Goal: Book appointment/travel/reservation

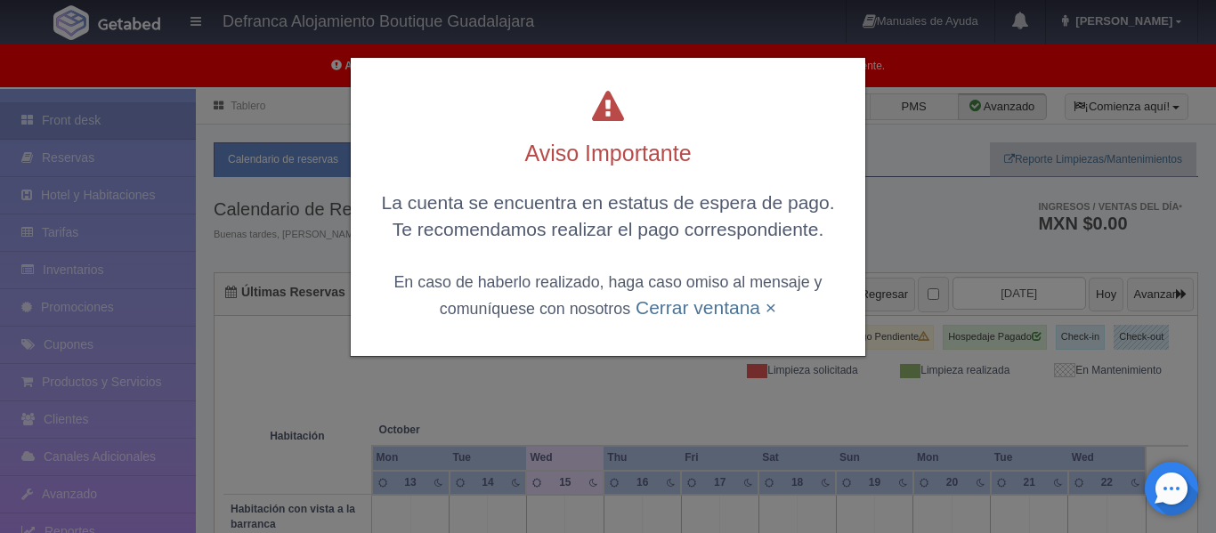
click at [661, 318] on div "La cuenta se encuentra en estatus de espera de pago. Te recomendamos realizar e…" at bounding box center [608, 255] width 479 height 131
click at [660, 317] on link "Cerrar ventana ×" at bounding box center [706, 307] width 141 height 20
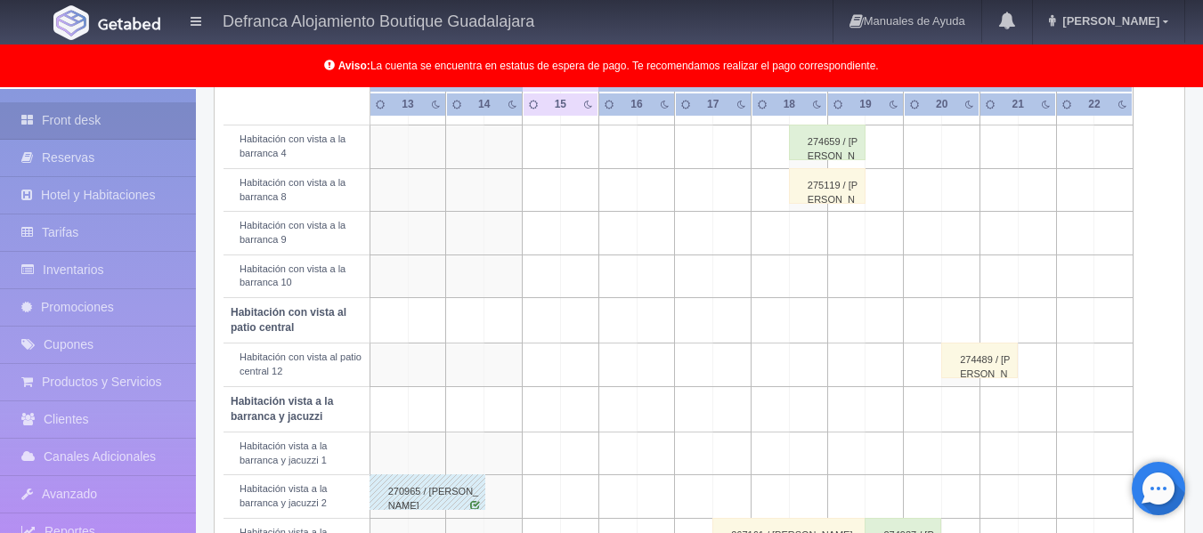
scroll to position [504, 0]
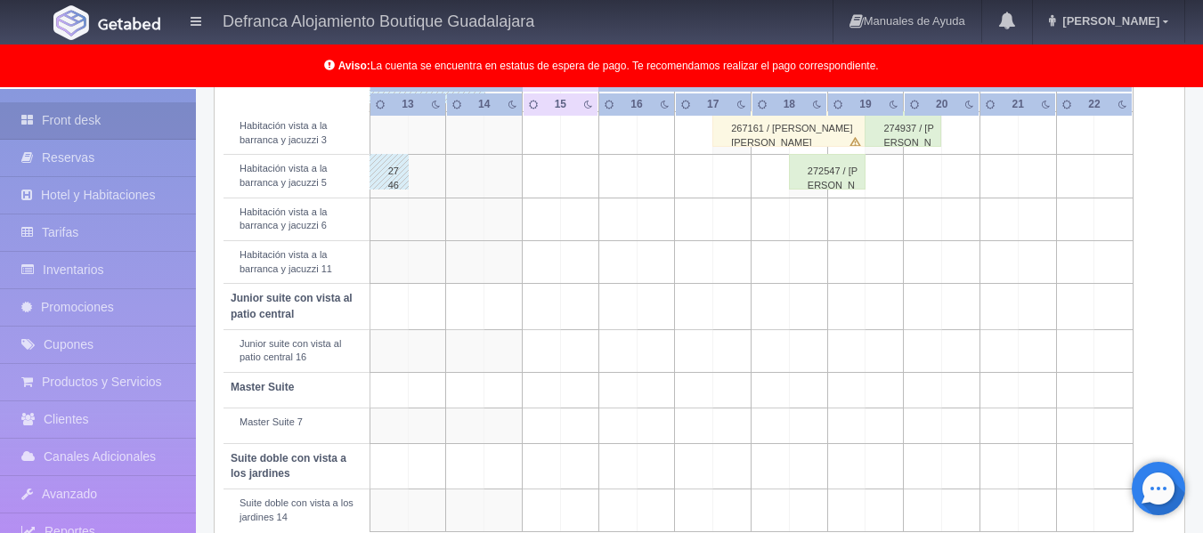
scroll to position [860, 0]
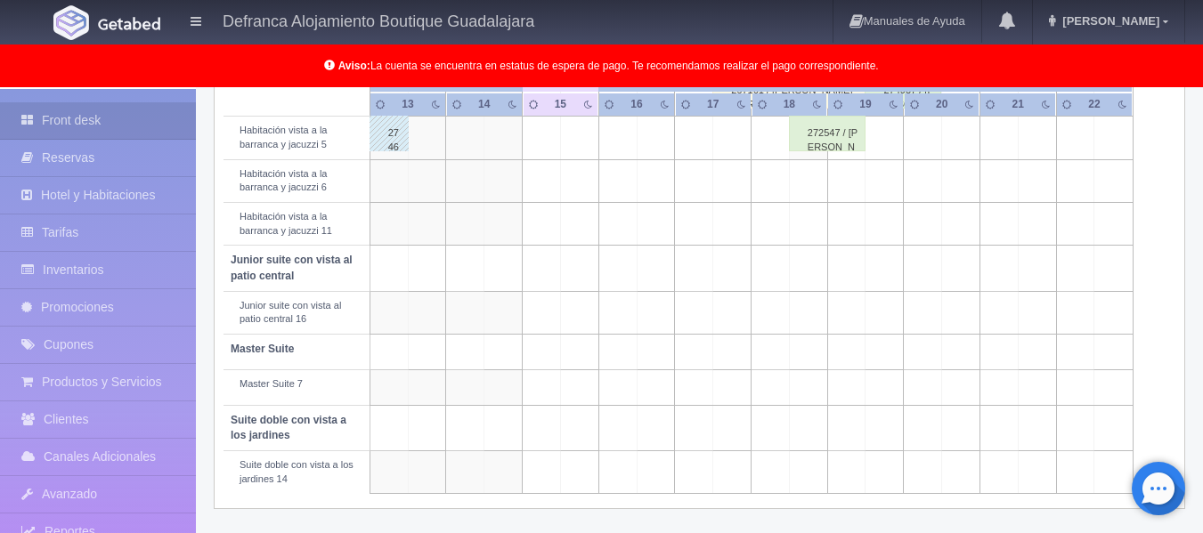
click at [1153, 142] on table "Habitación October Oct Mon Tue Wed Thu Fri Sat Sun Mon 13 14" at bounding box center [699, 6] width 952 height 976
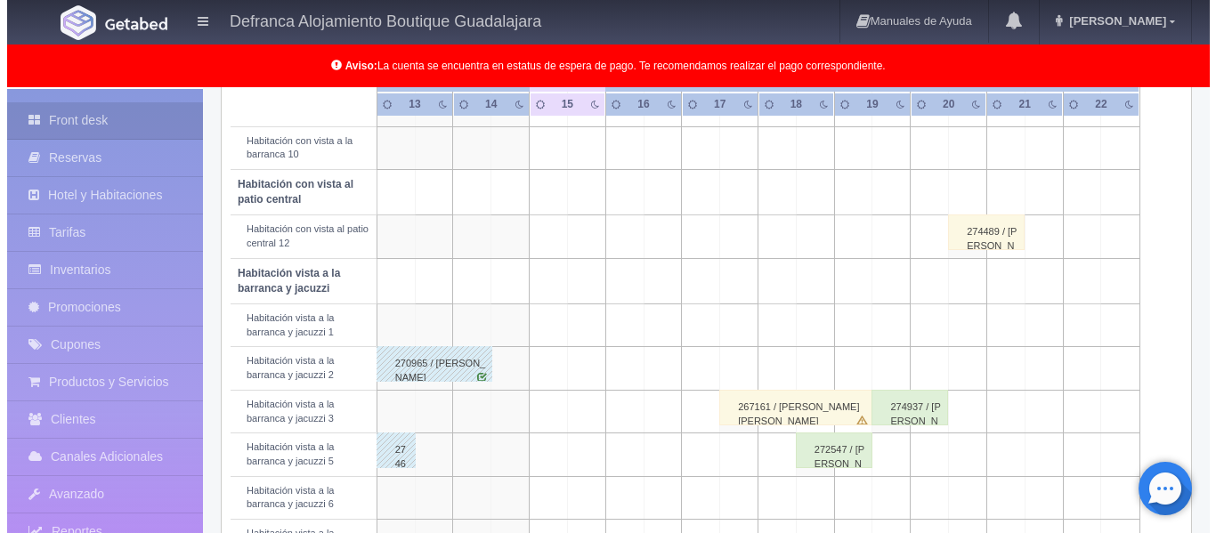
scroll to position [504, 0]
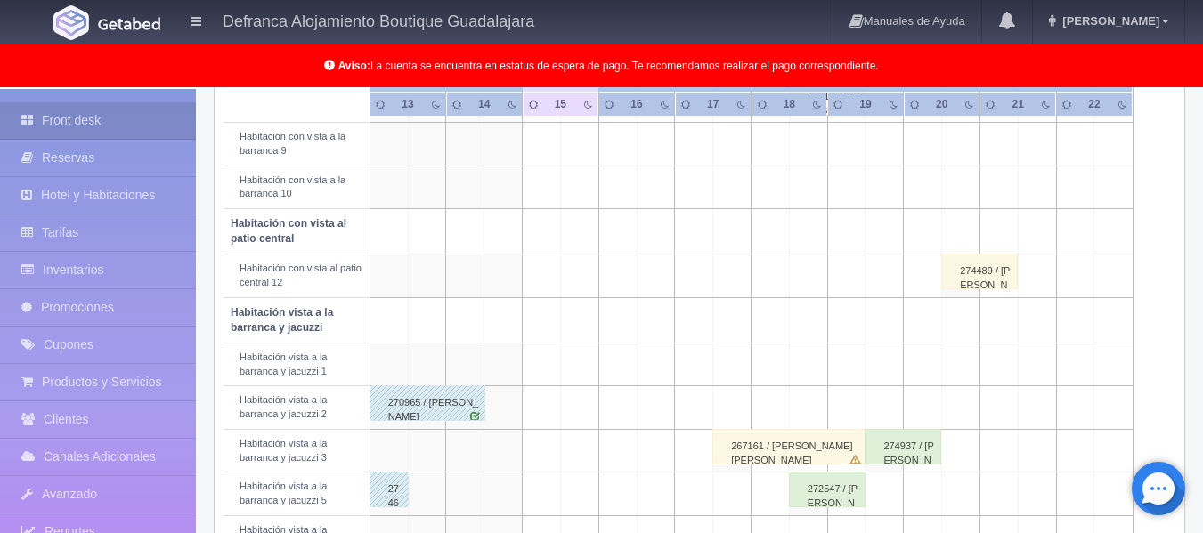
click at [577, 285] on td at bounding box center [579, 276] width 38 height 43
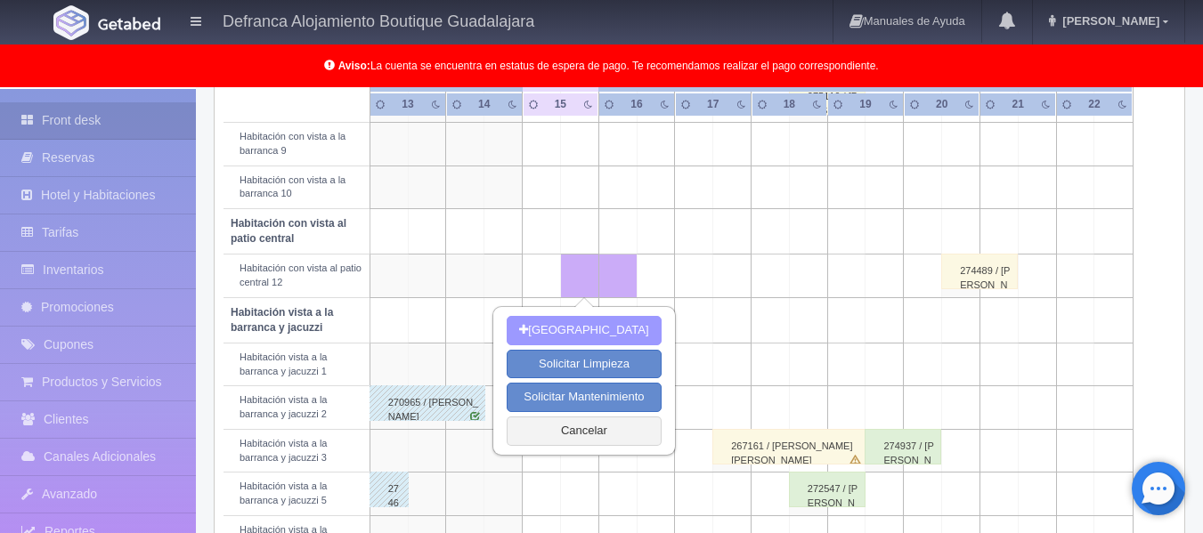
click at [565, 330] on button "[GEOGRAPHIC_DATA]" at bounding box center [583, 330] width 154 height 29
type input "15-10-2025"
type input "16-10-2025"
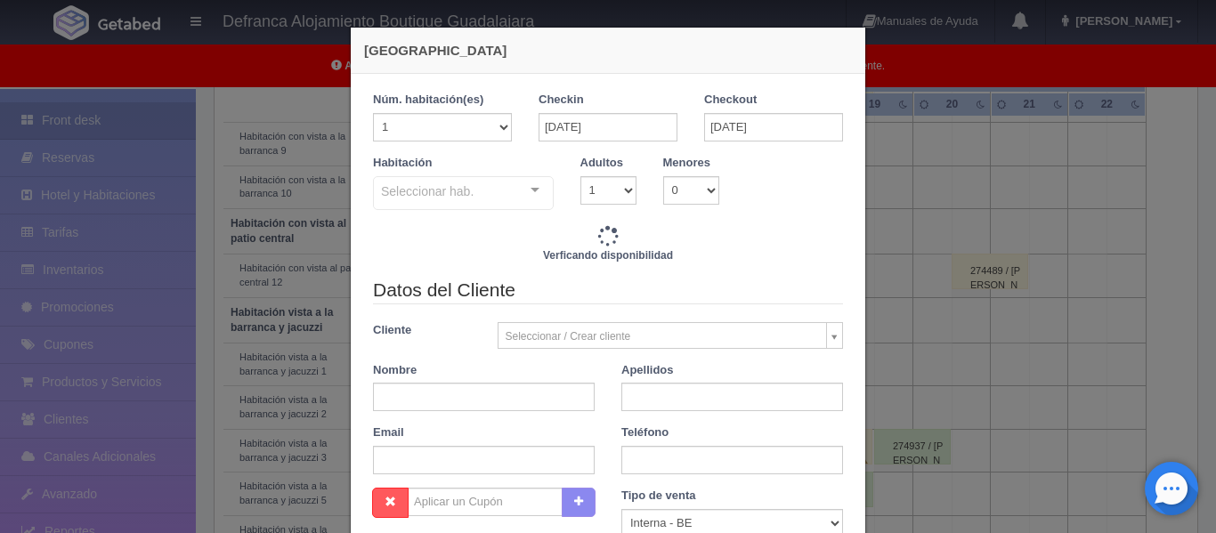
checkbox input "false"
type input "4870.00"
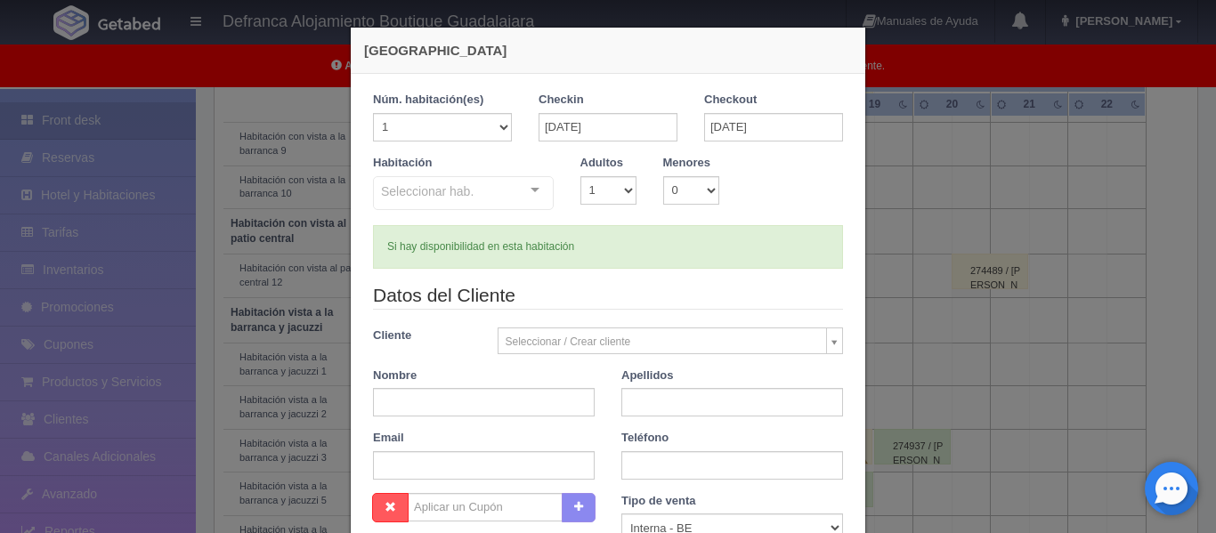
checkbox input "false"
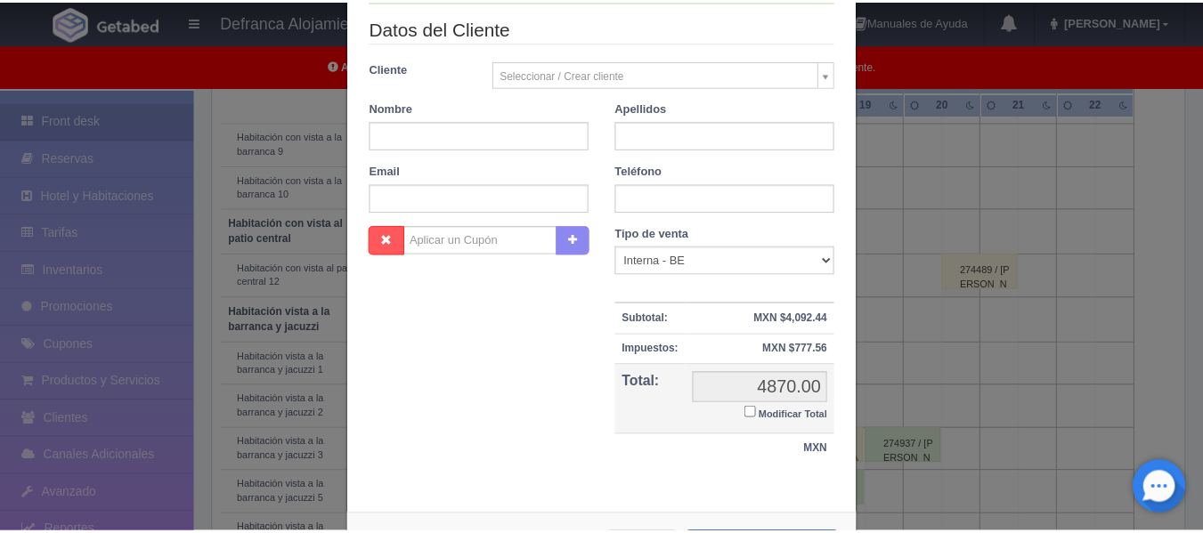
scroll to position [342, 0]
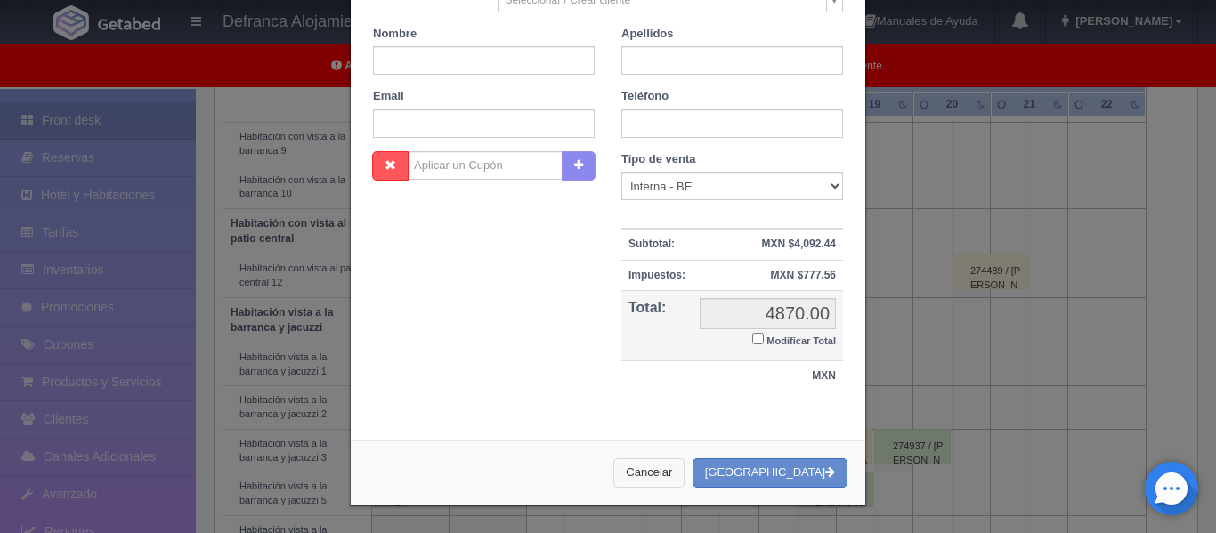
click at [680, 477] on button "Cancelar" at bounding box center [648, 472] width 71 height 29
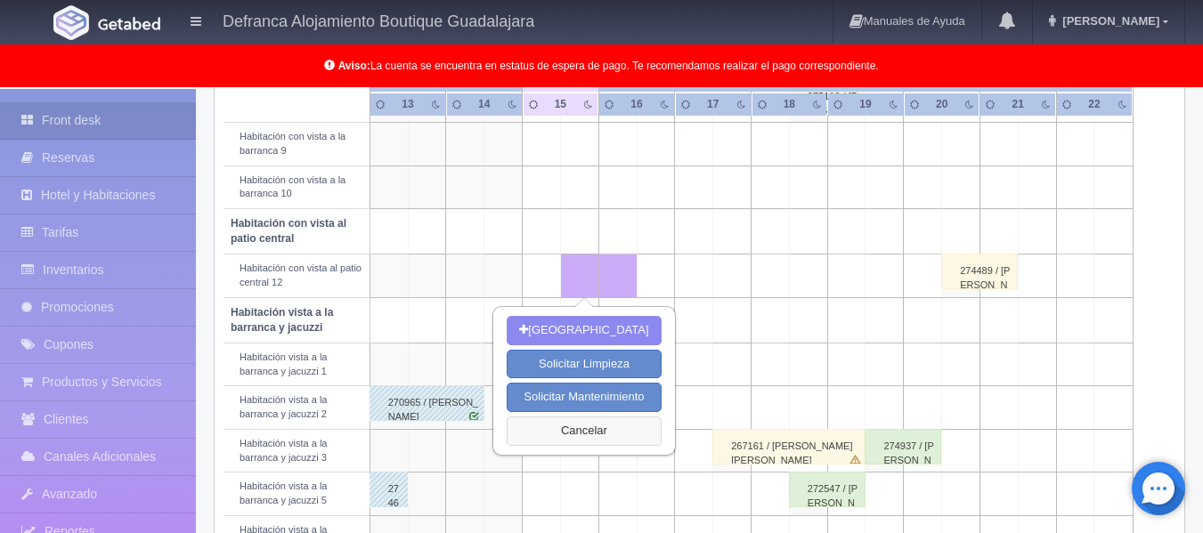
click at [581, 431] on button "Cancelar" at bounding box center [583, 431] width 154 height 29
